Goal: Check status: Check status

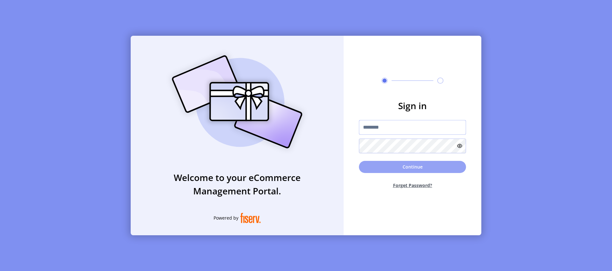
type input "**********"
click at [402, 165] on button "Continue" at bounding box center [412, 167] width 107 height 12
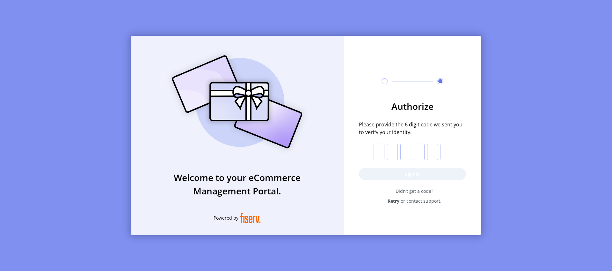
click at [378, 156] on input "text" at bounding box center [378, 151] width 11 height 17
paste input "*"
type input "*"
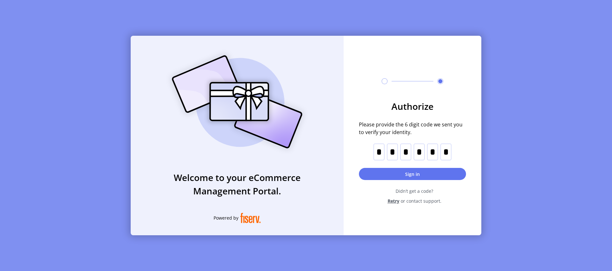
click at [401, 182] on form "Authorize Please provide the 6 digit code we sent you to verify your identity. …" at bounding box center [413, 151] width 138 height 105
click at [402, 176] on button "Sign in" at bounding box center [412, 174] width 107 height 12
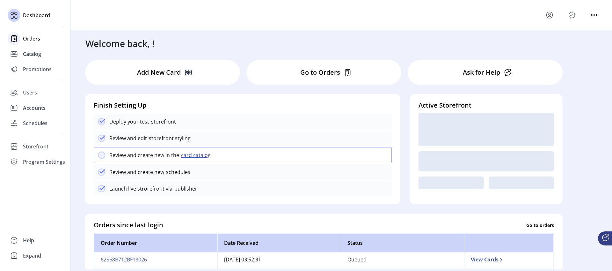
click at [24, 37] on span "Orders" at bounding box center [31, 39] width 17 height 8
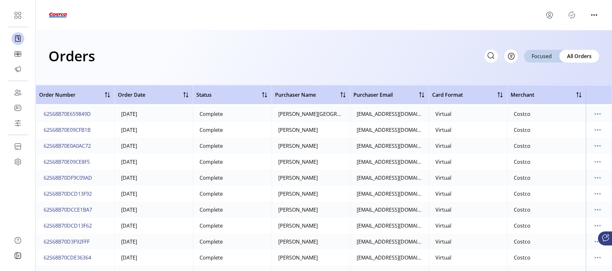
scroll to position [471, 0]
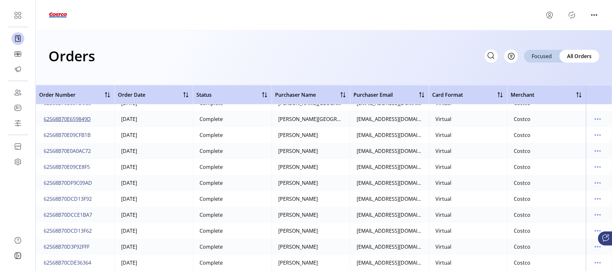
click at [60, 119] on span "62S68B70E659849D" at bounding box center [67, 119] width 47 height 8
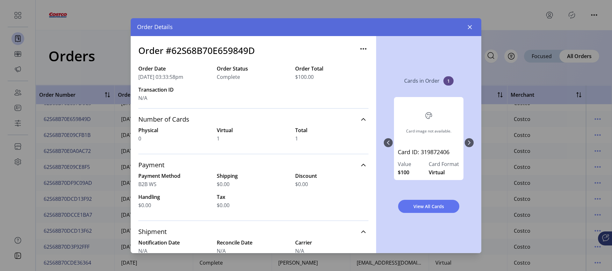
click at [216, 50] on h3 "Order #62S68B70E659849D" at bounding box center [196, 50] width 116 height 13
copy h3 "62S68B70E659849D"
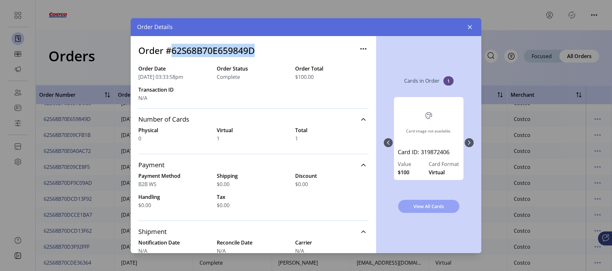
click at [427, 208] on span "View All Cards" at bounding box center [428, 206] width 45 height 7
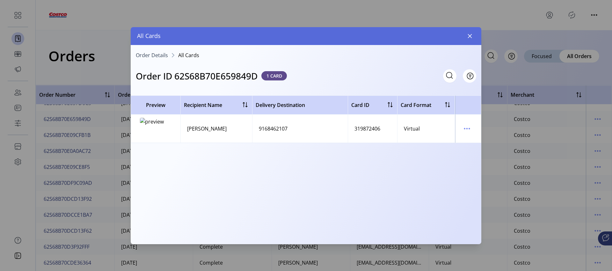
click at [474, 129] on td at bounding box center [468, 128] width 26 height 28
click at [469, 128] on icon "menu" at bounding box center [469, 128] width 1 height 1
click at [470, 140] on span "View Card Details" at bounding box center [493, 140] width 53 height 5
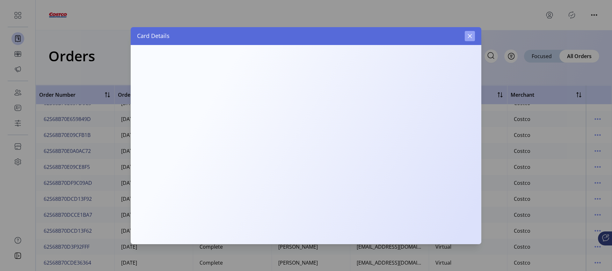
click at [471, 35] on icon "button" at bounding box center [469, 35] width 5 height 5
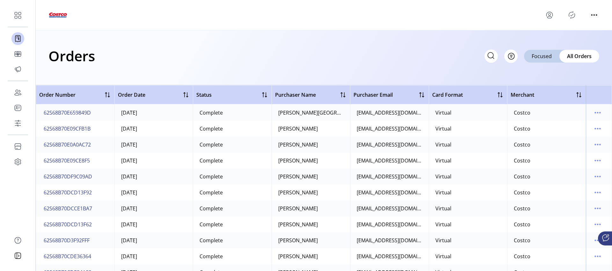
scroll to position [481, 0]
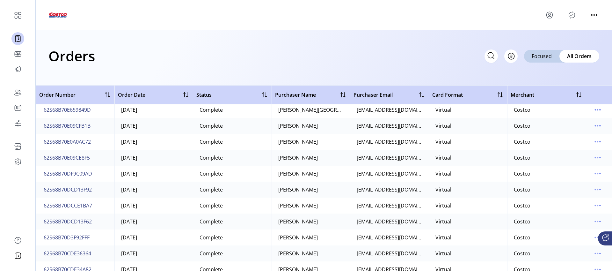
click at [62, 223] on span "62S68B70DCD13F62" at bounding box center [68, 221] width 48 height 8
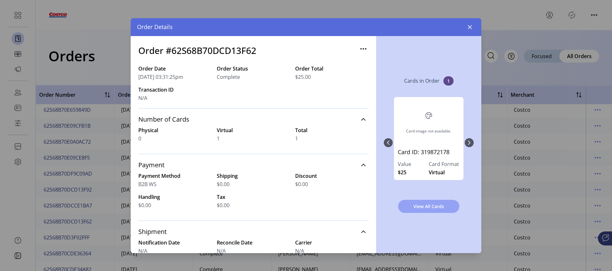
click at [430, 207] on span "View All Cards" at bounding box center [428, 206] width 45 height 7
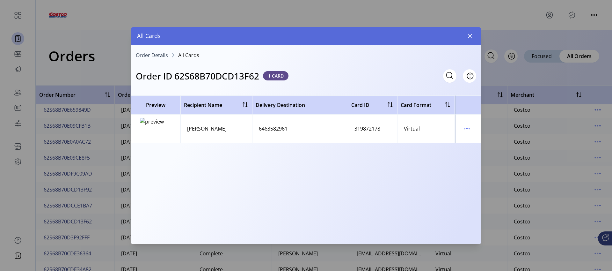
click at [467, 129] on icon "menu" at bounding box center [467, 128] width 10 height 10
click at [480, 141] on span "View Card Details" at bounding box center [493, 140] width 53 height 5
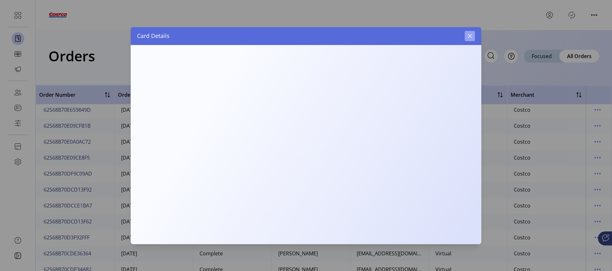
click at [467, 37] on icon "button" at bounding box center [469, 35] width 5 height 5
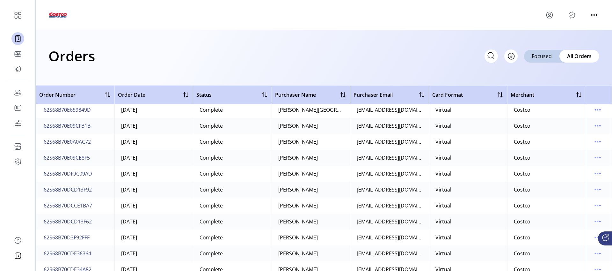
scroll to position [677, 0]
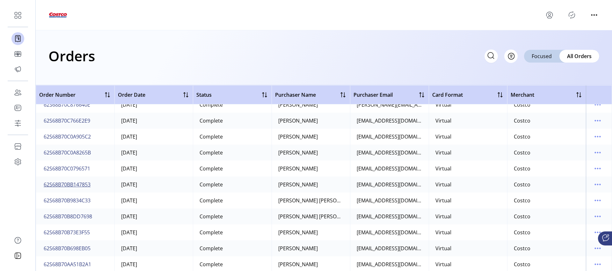
click at [55, 184] on span "62S68B70BB147853" at bounding box center [67, 184] width 47 height 8
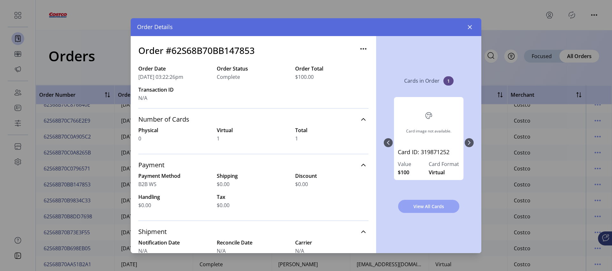
click at [434, 208] on span "View All Cards" at bounding box center [428, 206] width 45 height 7
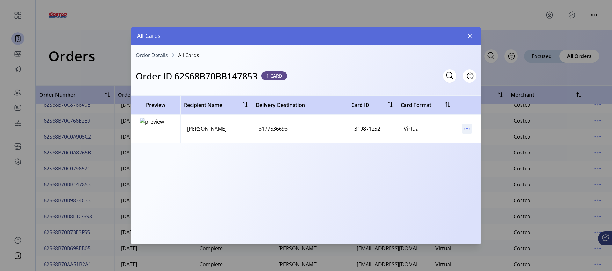
click at [467, 128] on icon "menu" at bounding box center [467, 128] width 10 height 10
click at [470, 138] on span "View Card Details" at bounding box center [493, 140] width 53 height 5
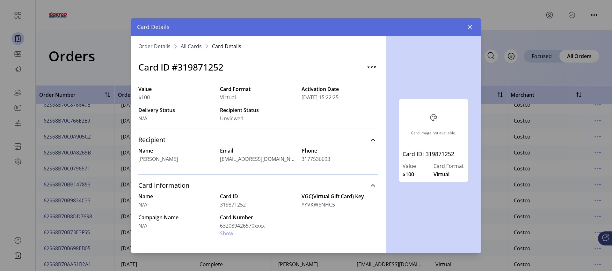
click at [201, 69] on h3 "Card ID #319871252" at bounding box center [180, 66] width 85 height 13
copy h3 "319871252"
click at [470, 27] on icon "button" at bounding box center [469, 27] width 5 height 5
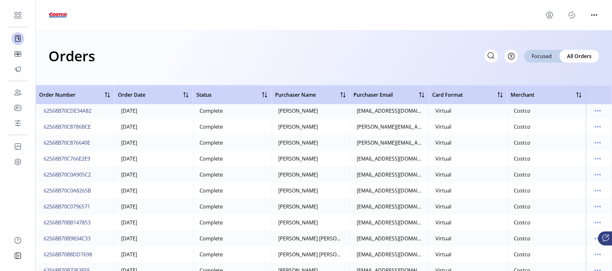
scroll to position [631, 0]
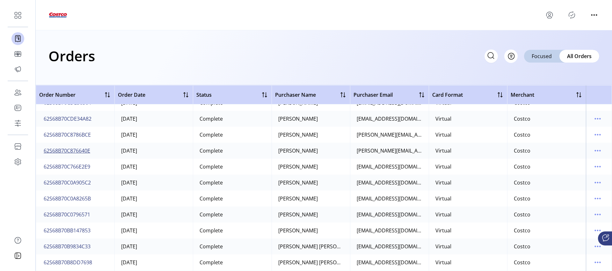
click at [71, 151] on span "62S68B70C876640E" at bounding box center [67, 151] width 47 height 8
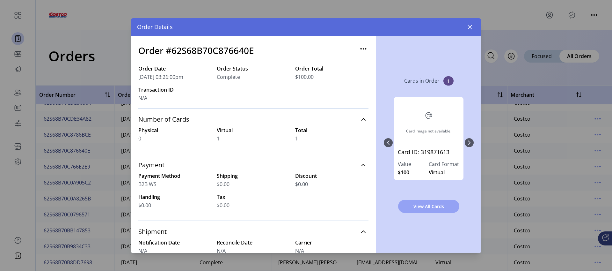
click at [444, 208] on span "View All Cards" at bounding box center [428, 206] width 45 height 7
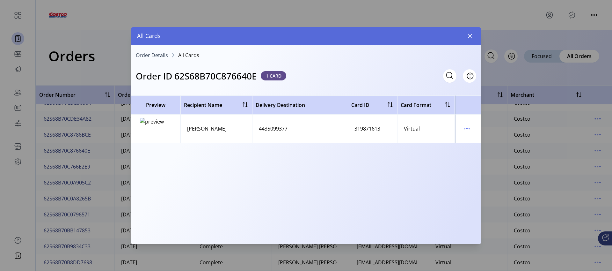
click at [472, 130] on td at bounding box center [468, 128] width 26 height 28
click at [467, 128] on icon "menu" at bounding box center [467, 128] width 1 height 1
click at [475, 141] on span "View Card Details" at bounding box center [493, 140] width 53 height 5
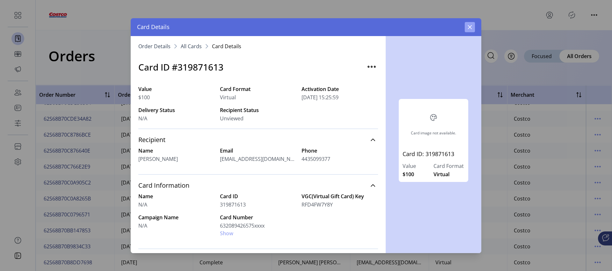
click at [470, 29] on button "button" at bounding box center [470, 27] width 10 height 10
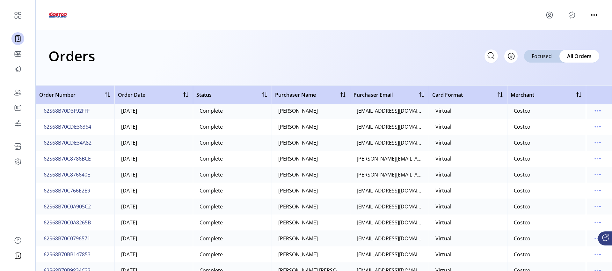
scroll to position [431, 0]
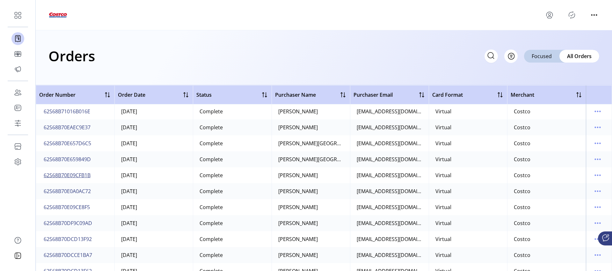
click at [54, 174] on span "62S68B70E09CFB1B" at bounding box center [67, 175] width 47 height 8
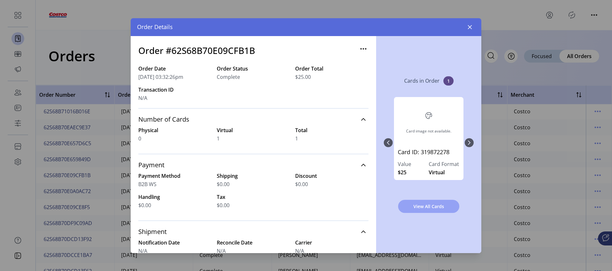
click at [427, 207] on span "View All Cards" at bounding box center [428, 206] width 45 height 7
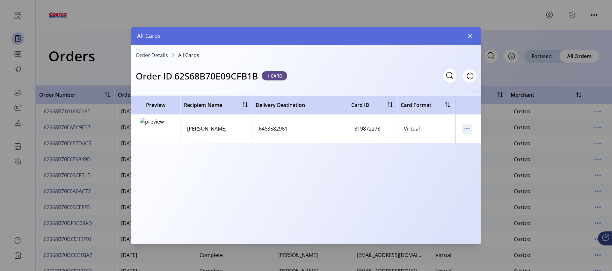
click at [469, 127] on icon "menu" at bounding box center [467, 128] width 10 height 10
click at [477, 141] on span "View Card Details" at bounding box center [493, 140] width 53 height 5
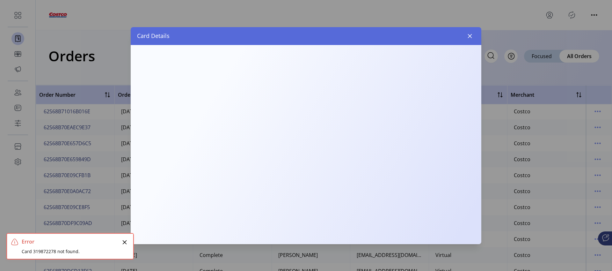
click at [47, 250] on div "Card 319872278 not found." at bounding box center [71, 251] width 98 height 7
copy div "319872278"
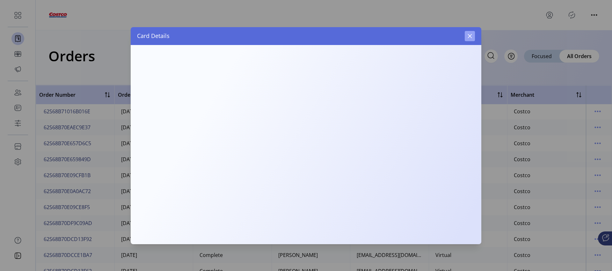
click at [469, 35] on icon "button" at bounding box center [470, 36] width 4 height 4
